Goal: Task Accomplishment & Management: Complete application form

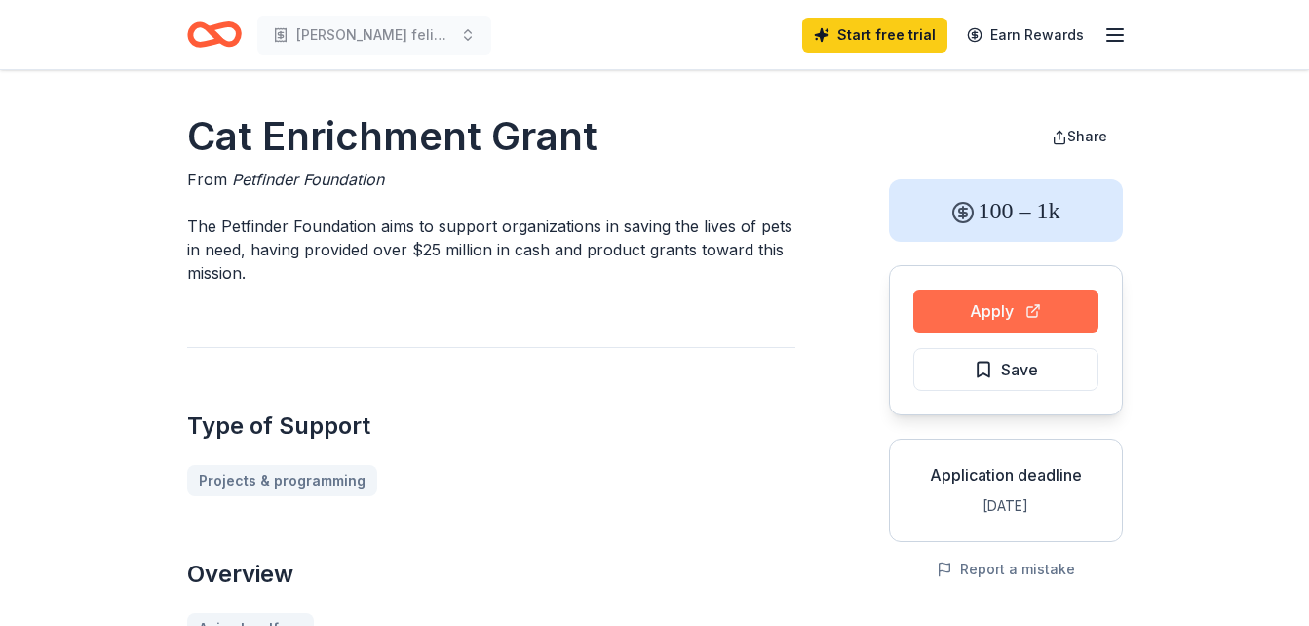
click at [943, 307] on button "Apply" at bounding box center [1005, 311] width 185 height 43
click at [1041, 291] on button "Apply" at bounding box center [1005, 311] width 185 height 43
click at [1057, 322] on button "Apply" at bounding box center [1005, 311] width 185 height 43
click at [1056, 311] on button "Apply" at bounding box center [1005, 311] width 185 height 43
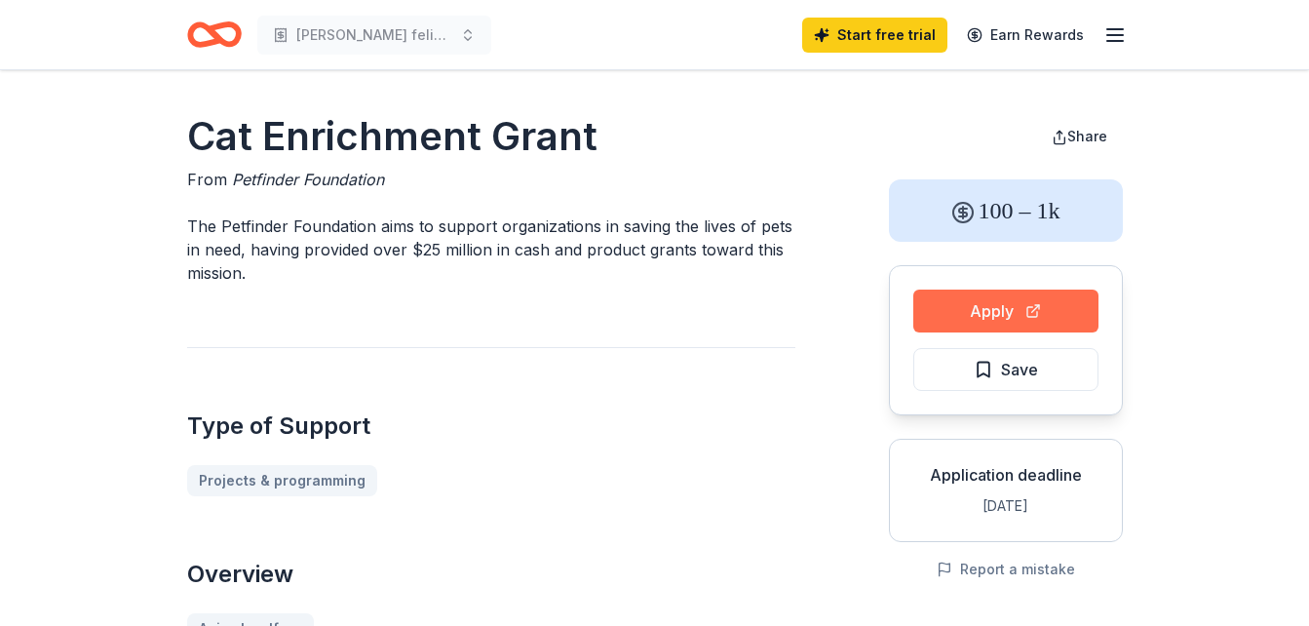
click at [1015, 307] on button "Apply" at bounding box center [1005, 311] width 185 height 43
click at [951, 308] on button "Apply" at bounding box center [1005, 311] width 185 height 43
click at [1000, 311] on button "Apply" at bounding box center [1005, 311] width 185 height 43
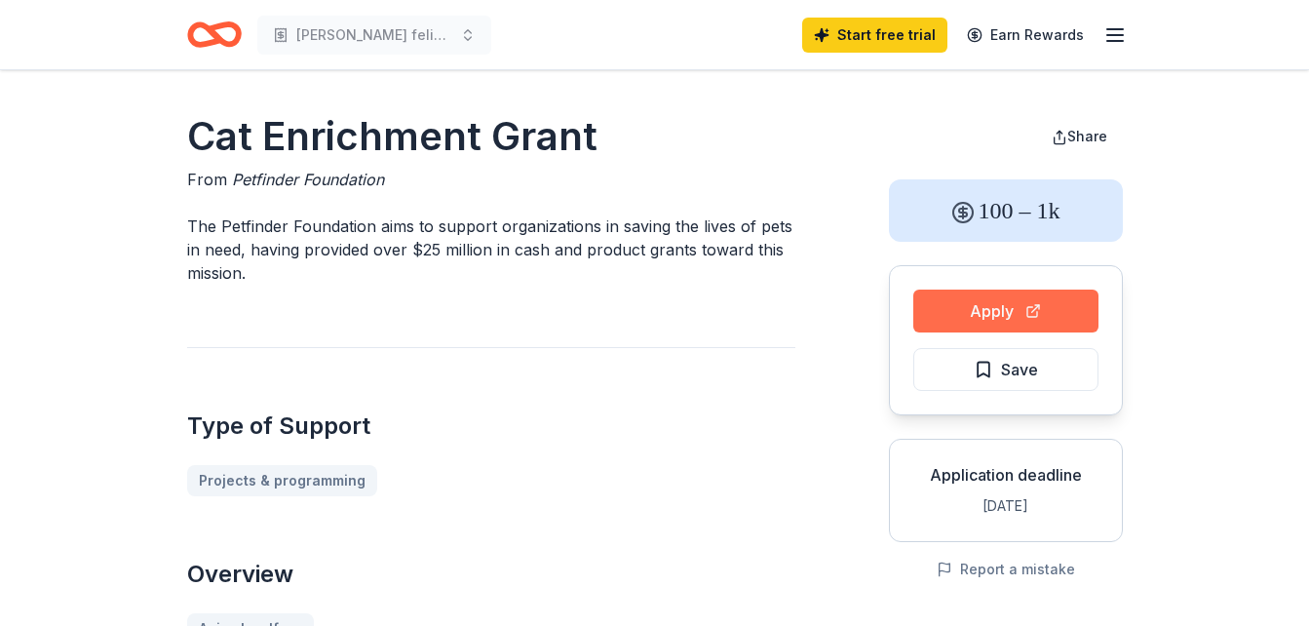
click at [948, 309] on button "Apply" at bounding box center [1005, 311] width 185 height 43
click at [1035, 302] on button "Apply" at bounding box center [1005, 311] width 185 height 43
